Goal: Communication & Community: Connect with others

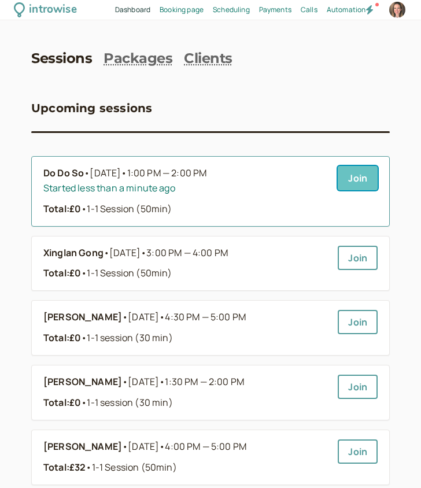
click at [357, 173] on link "Join" at bounding box center [358, 178] width 40 height 24
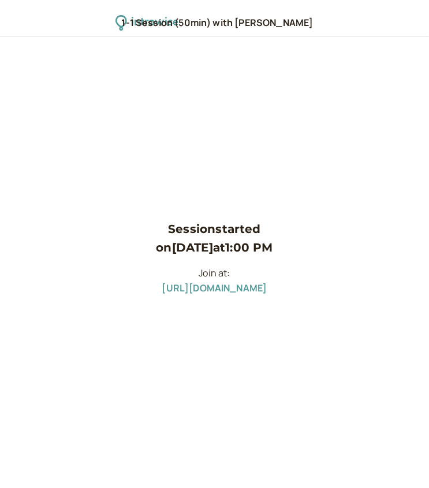
click at [232, 295] on p "Join at: [URL][DOMAIN_NAME]" at bounding box center [214, 281] width 117 height 30
click at [245, 288] on link "https://meet.google.com/mem-fguk-kbc" at bounding box center [214, 287] width 105 height 13
